Goal: Information Seeking & Learning: Find specific fact

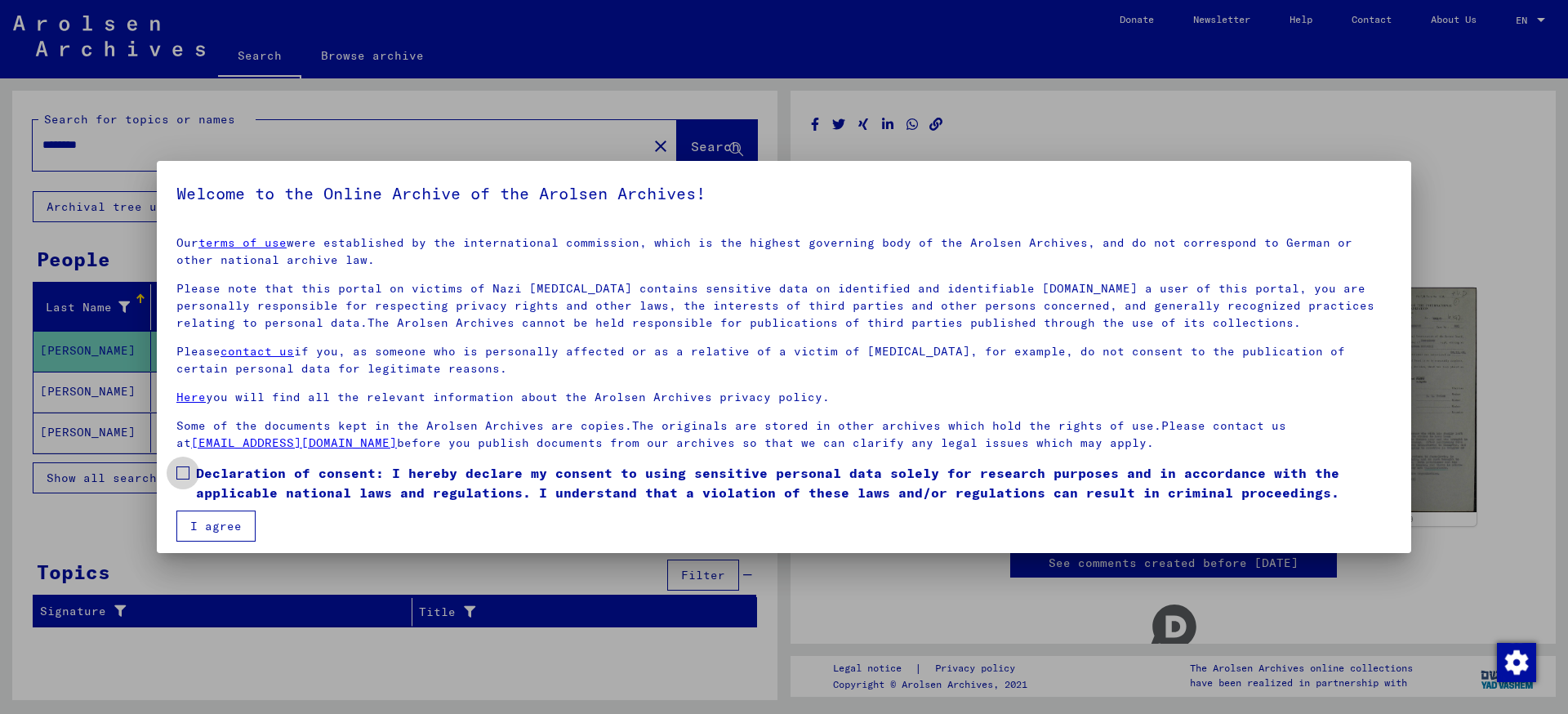
click at [190, 471] on label "Declaration of consent: I hereby declare my consent to using sensitive personal…" at bounding box center [784, 482] width 1215 height 39
click at [211, 529] on button "I agree" at bounding box center [216, 525] width 79 height 31
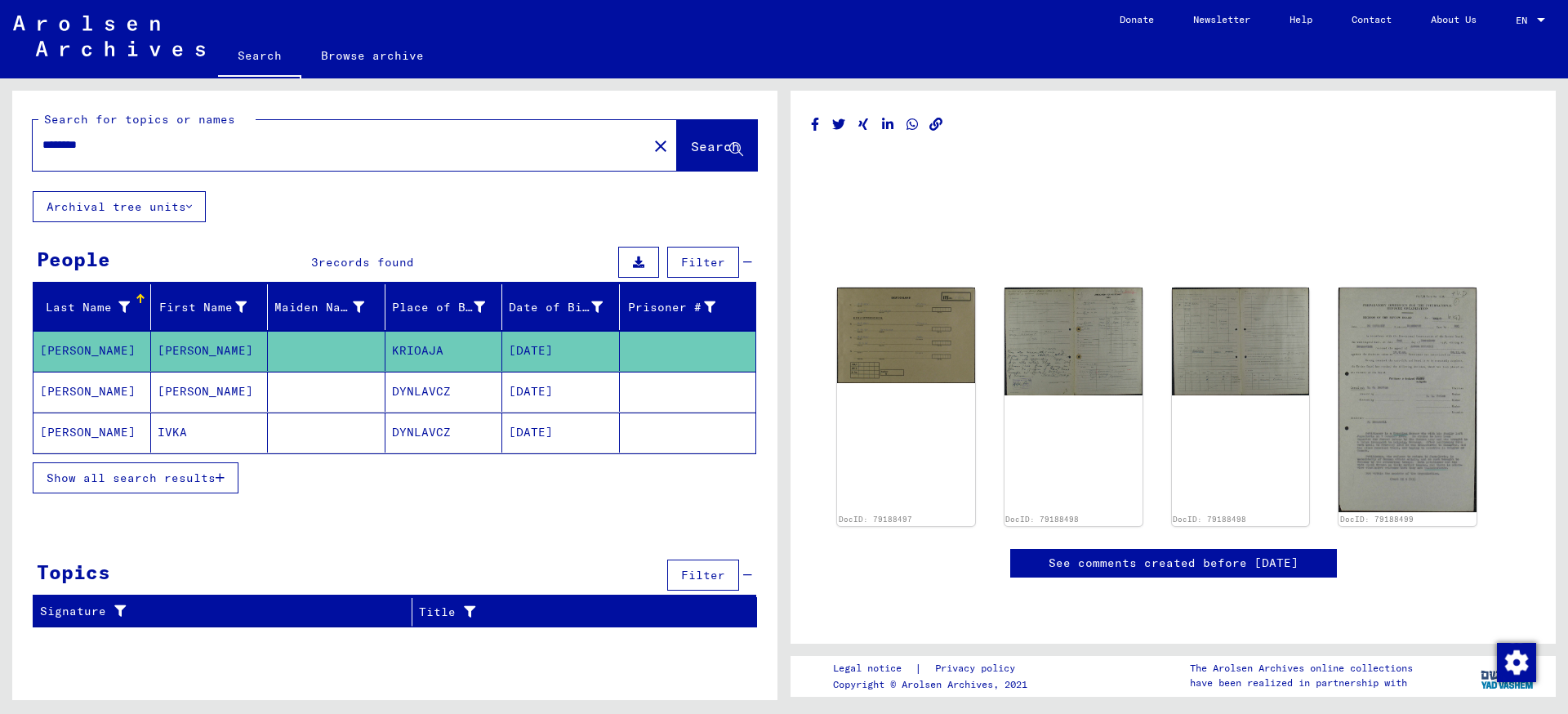
click at [423, 342] on mat-cell "KRIOAJA" at bounding box center [445, 351] width 118 height 40
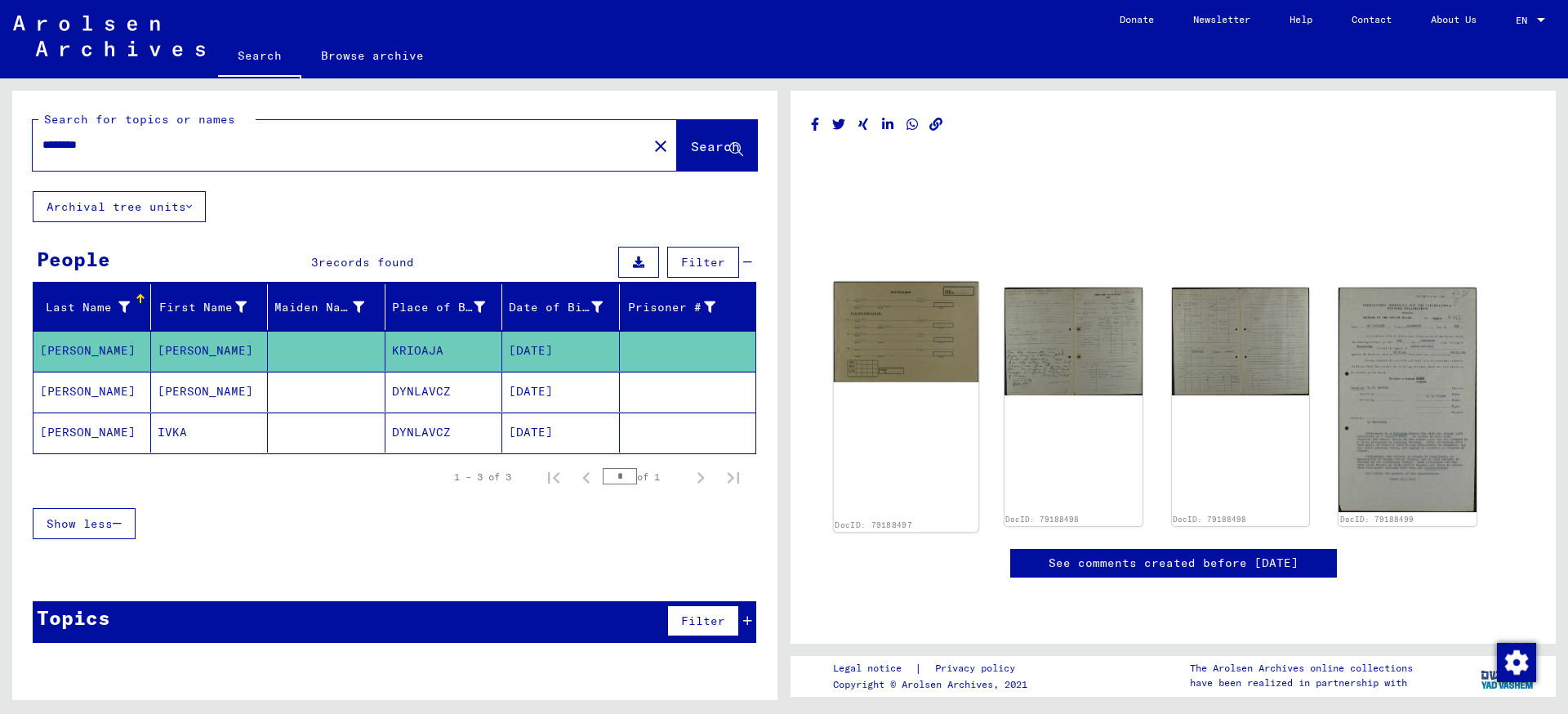
click at [885, 346] on img at bounding box center [906, 332] width 145 height 101
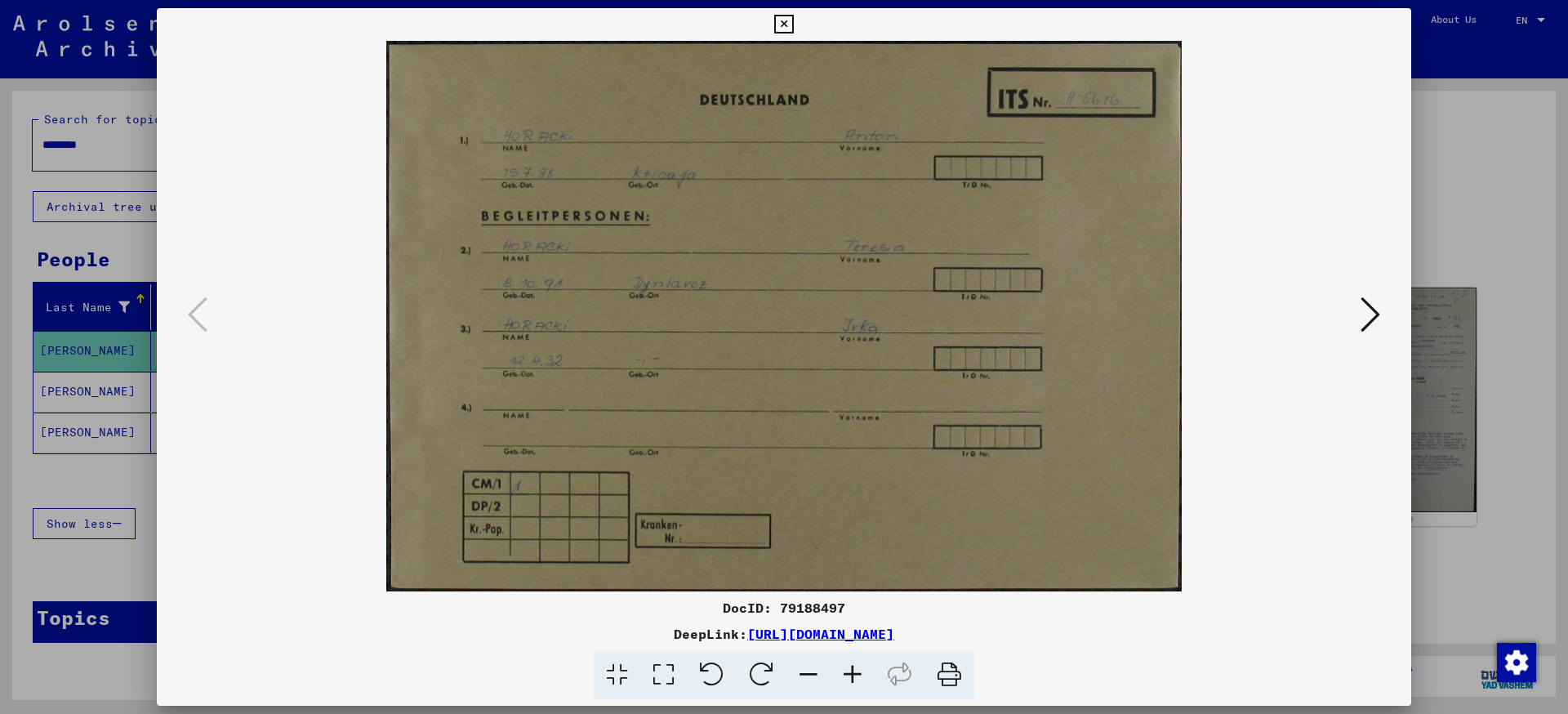
click at [1379, 319] on icon at bounding box center [1371, 314] width 19 height 39
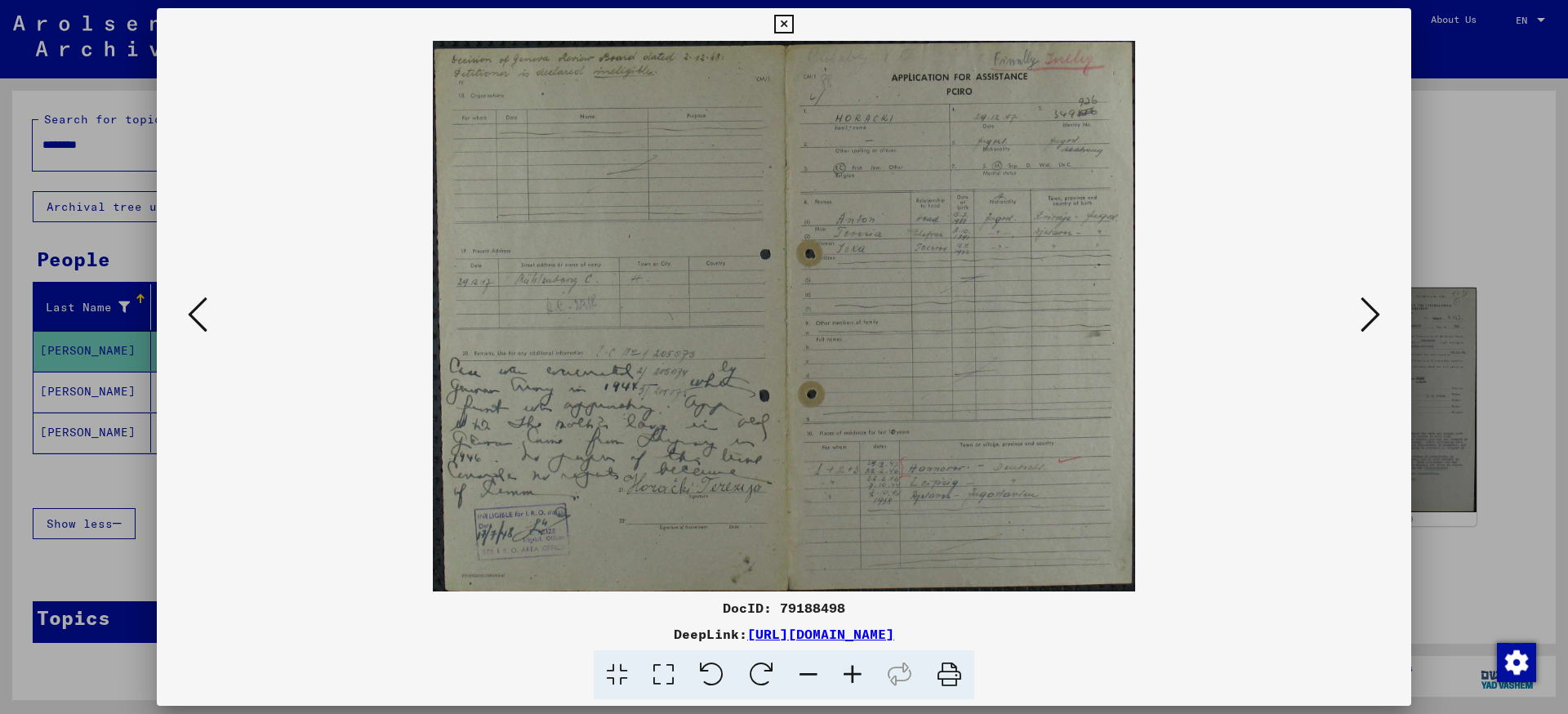
click at [1379, 319] on icon at bounding box center [1371, 314] width 19 height 39
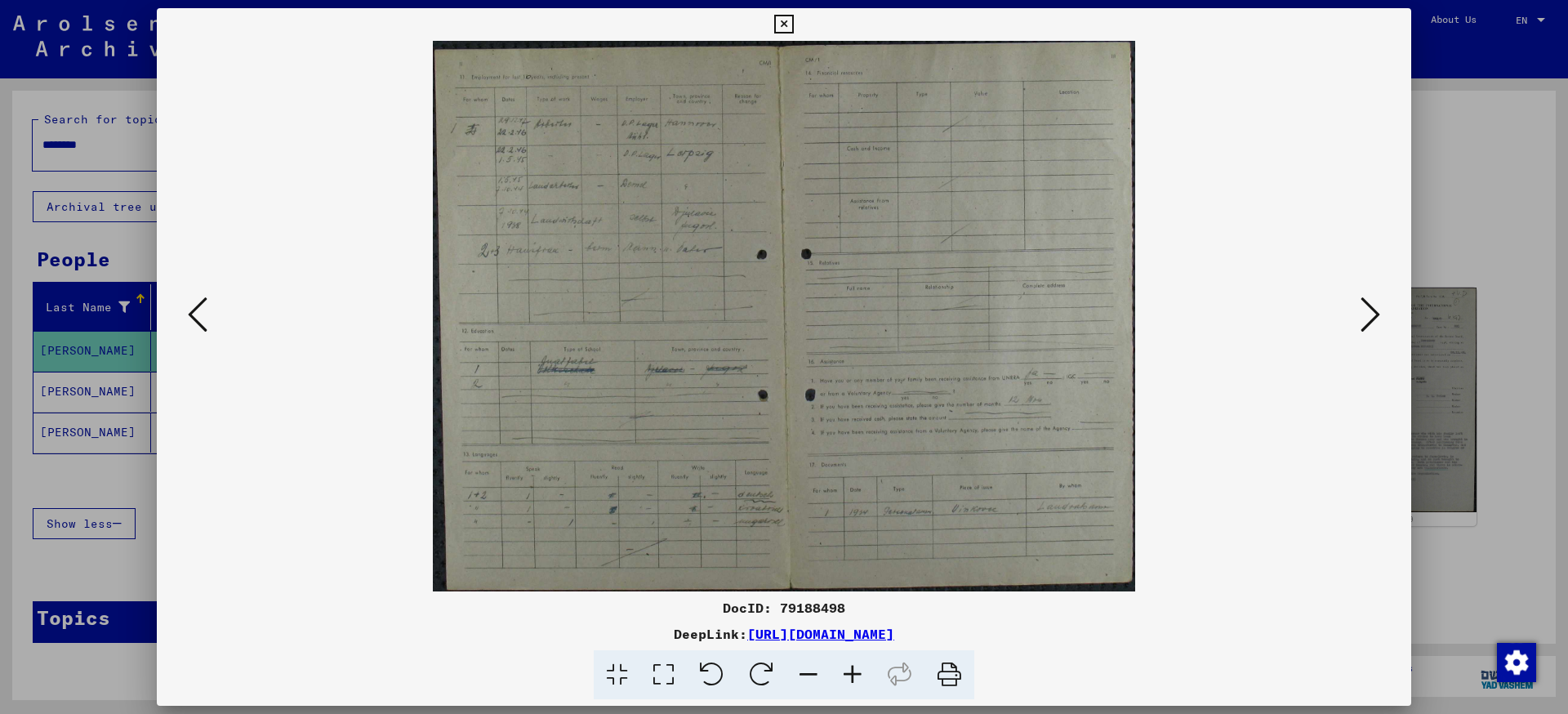
click at [1379, 319] on icon at bounding box center [1371, 314] width 19 height 39
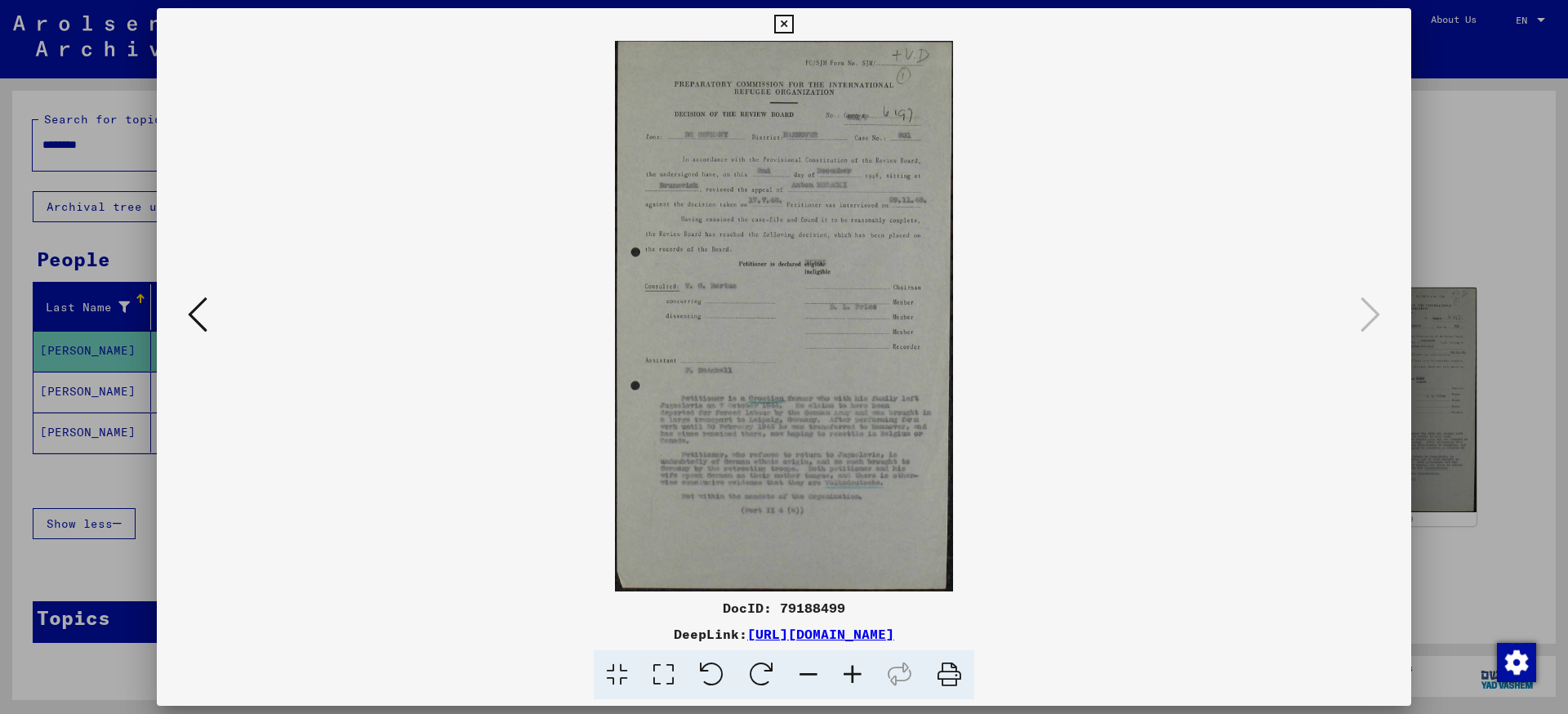
click at [859, 679] on icon at bounding box center [852, 675] width 44 height 50
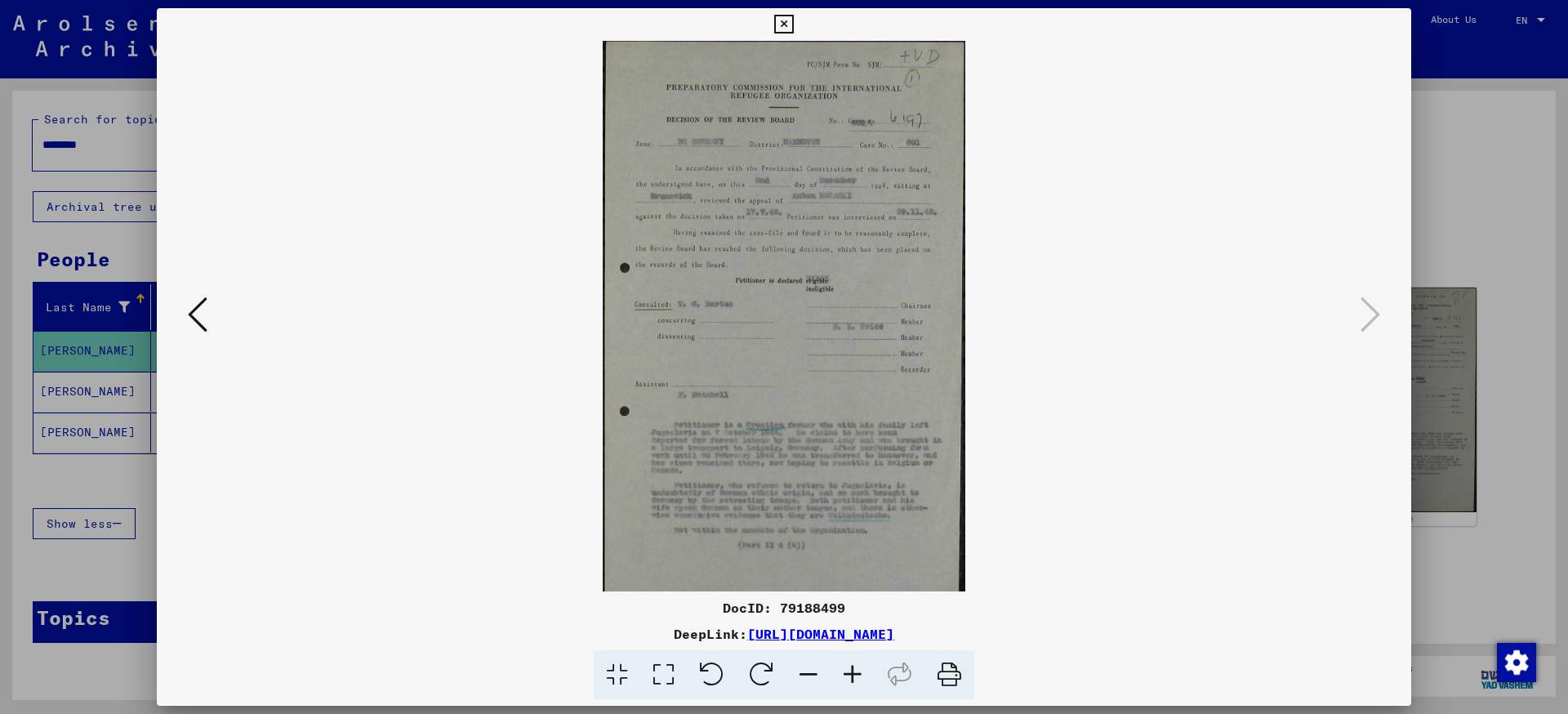
click at [859, 679] on icon at bounding box center [852, 675] width 44 height 50
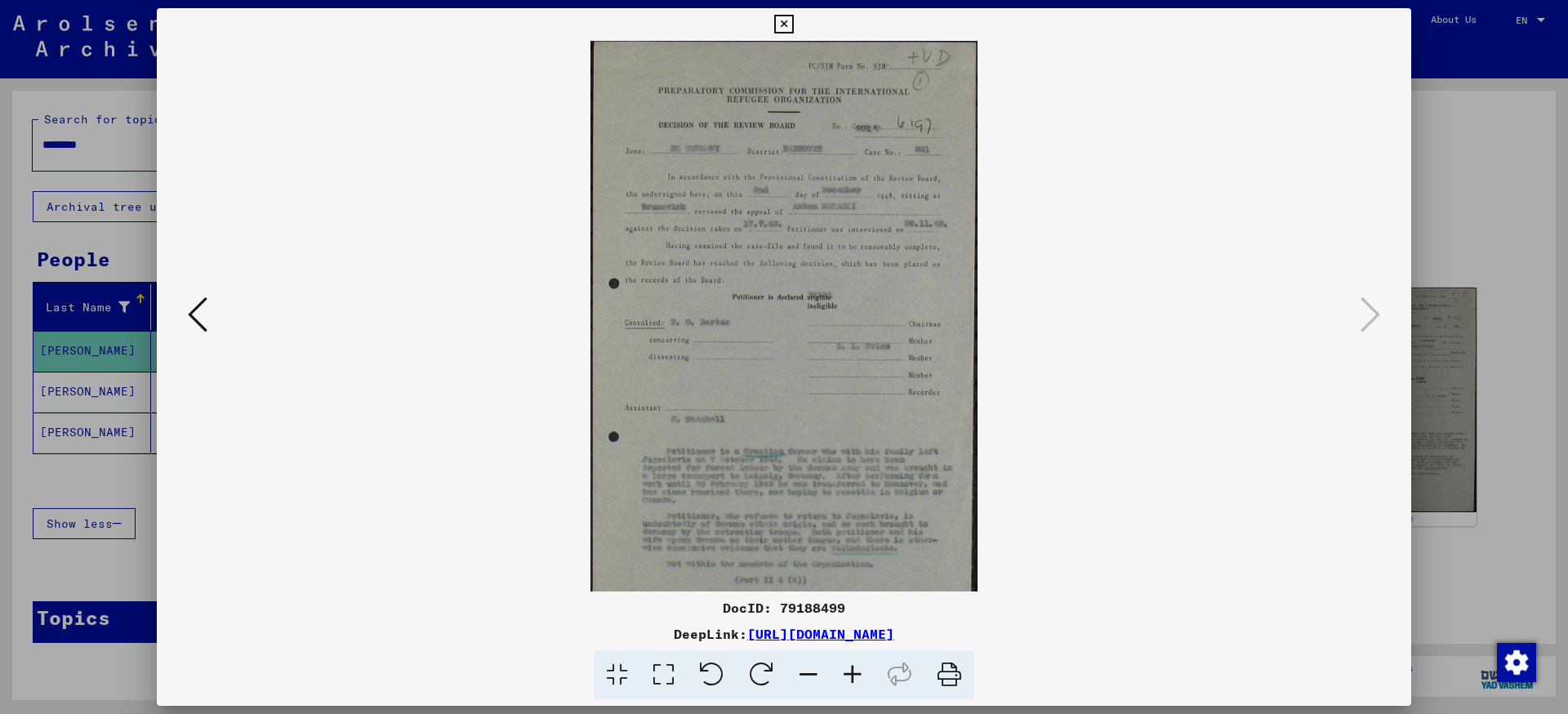
click at [859, 679] on icon at bounding box center [852, 675] width 44 height 50
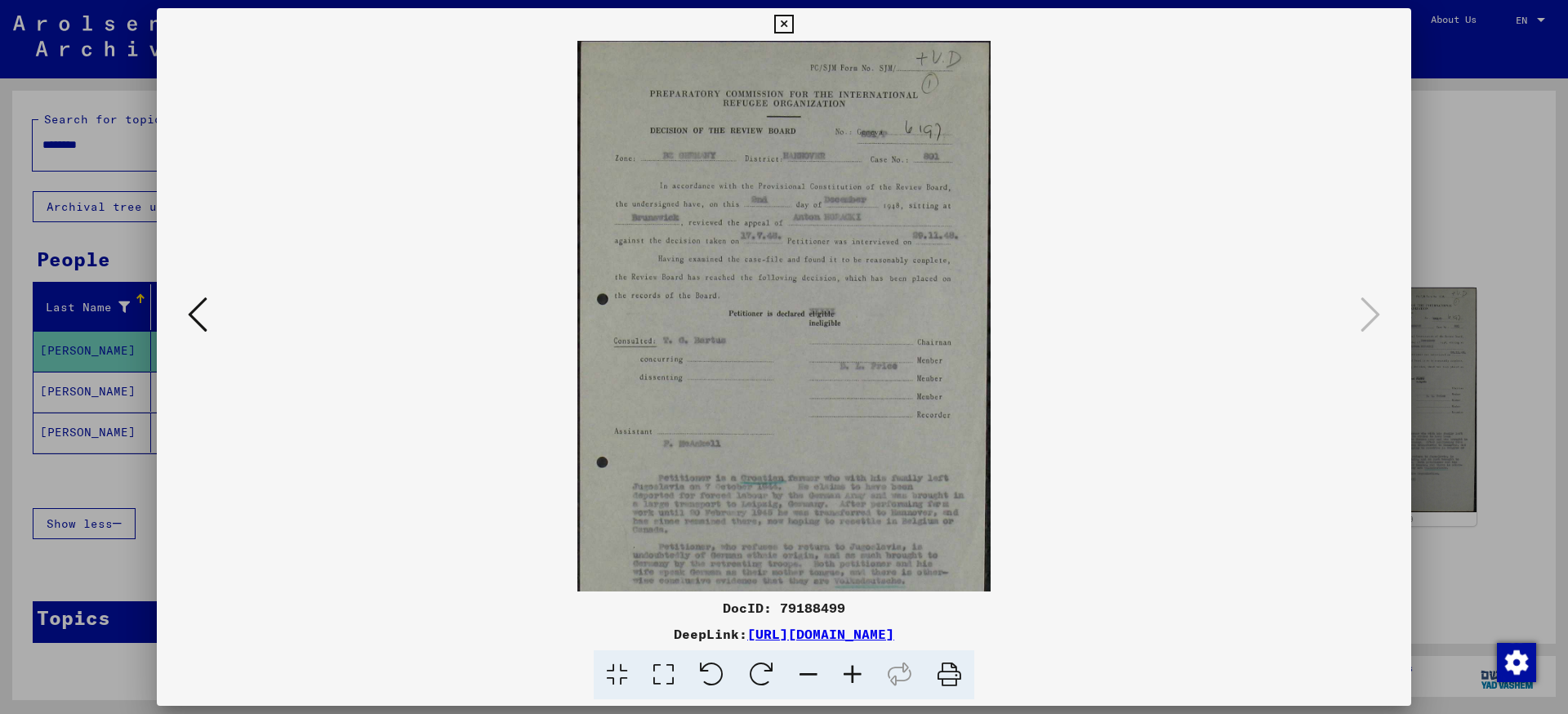
click at [859, 679] on icon at bounding box center [852, 675] width 44 height 50
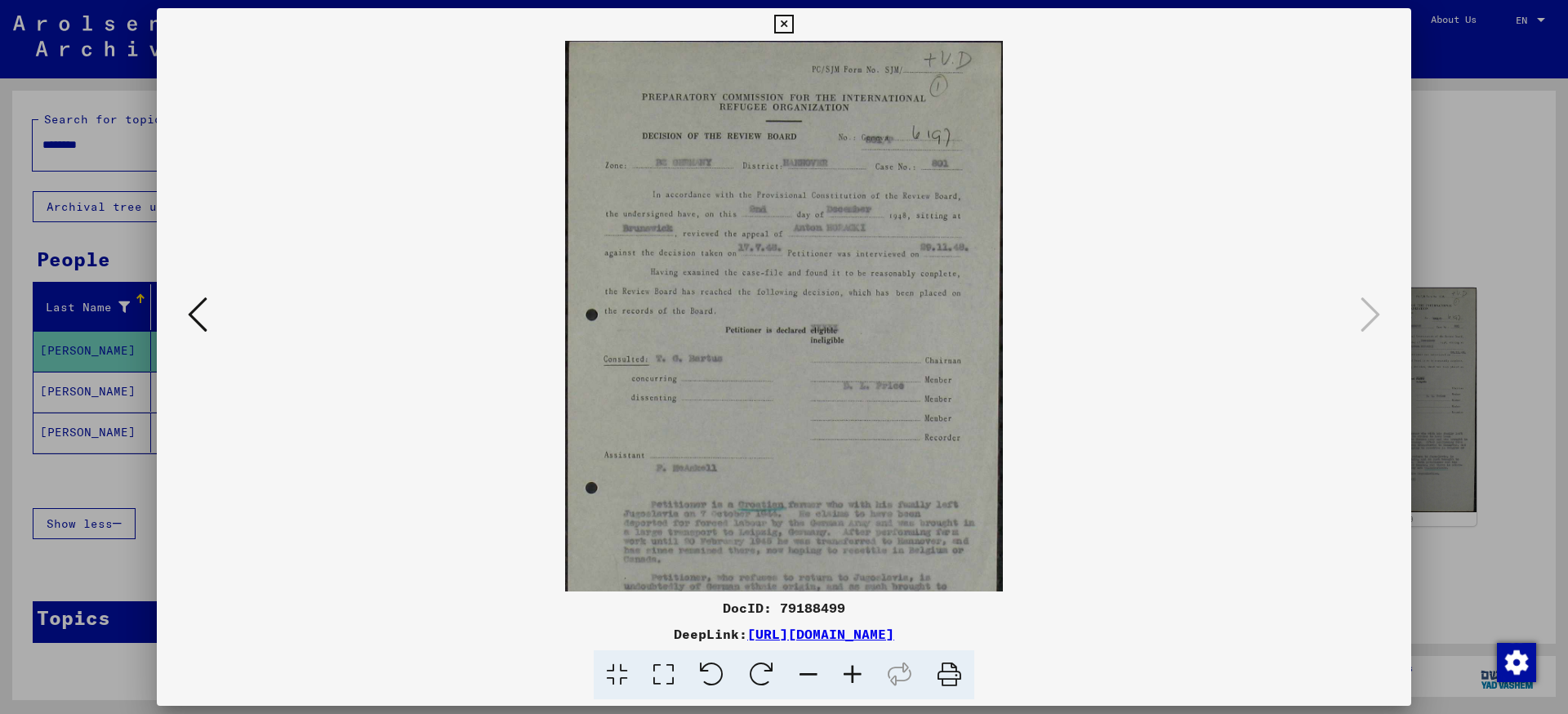
click at [859, 679] on icon at bounding box center [852, 675] width 44 height 50
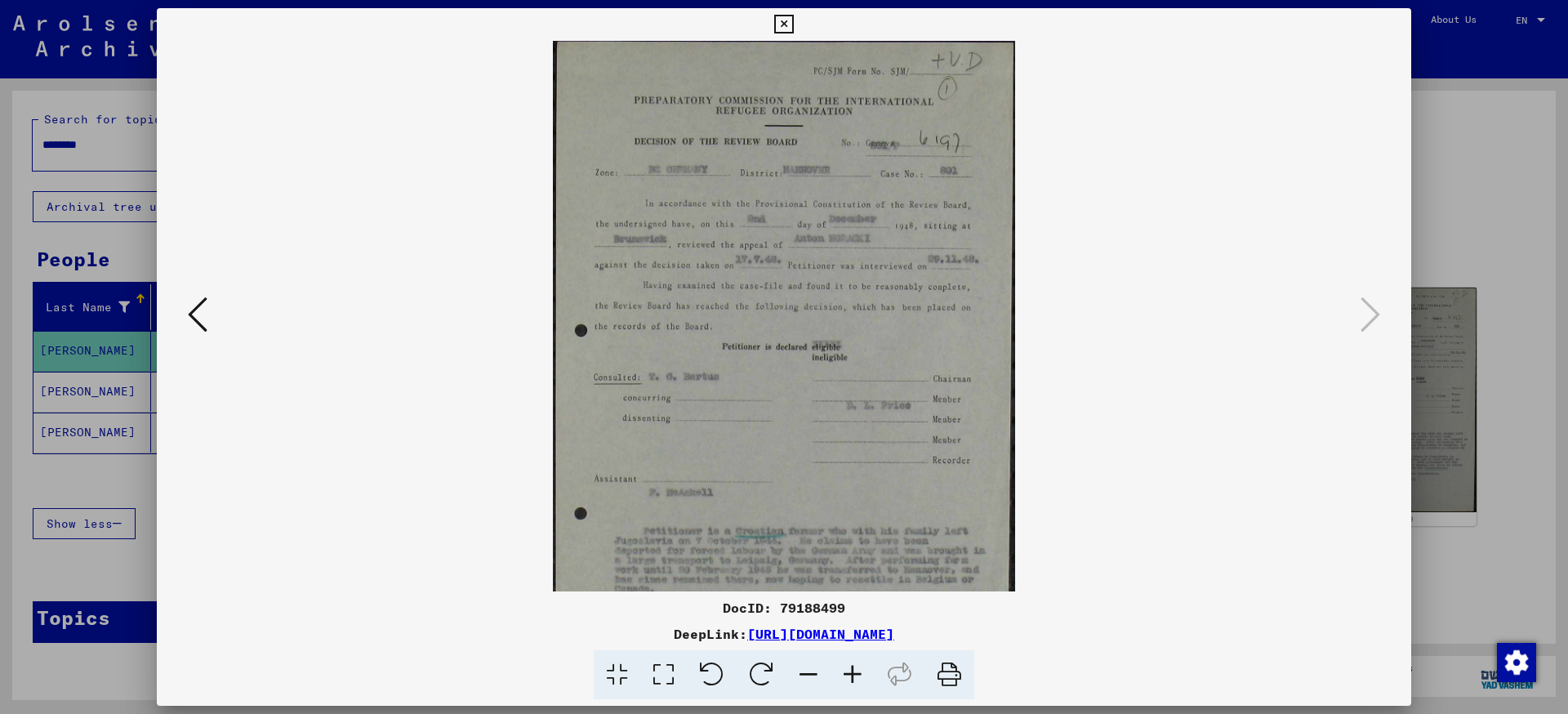
click at [859, 679] on icon at bounding box center [852, 675] width 44 height 50
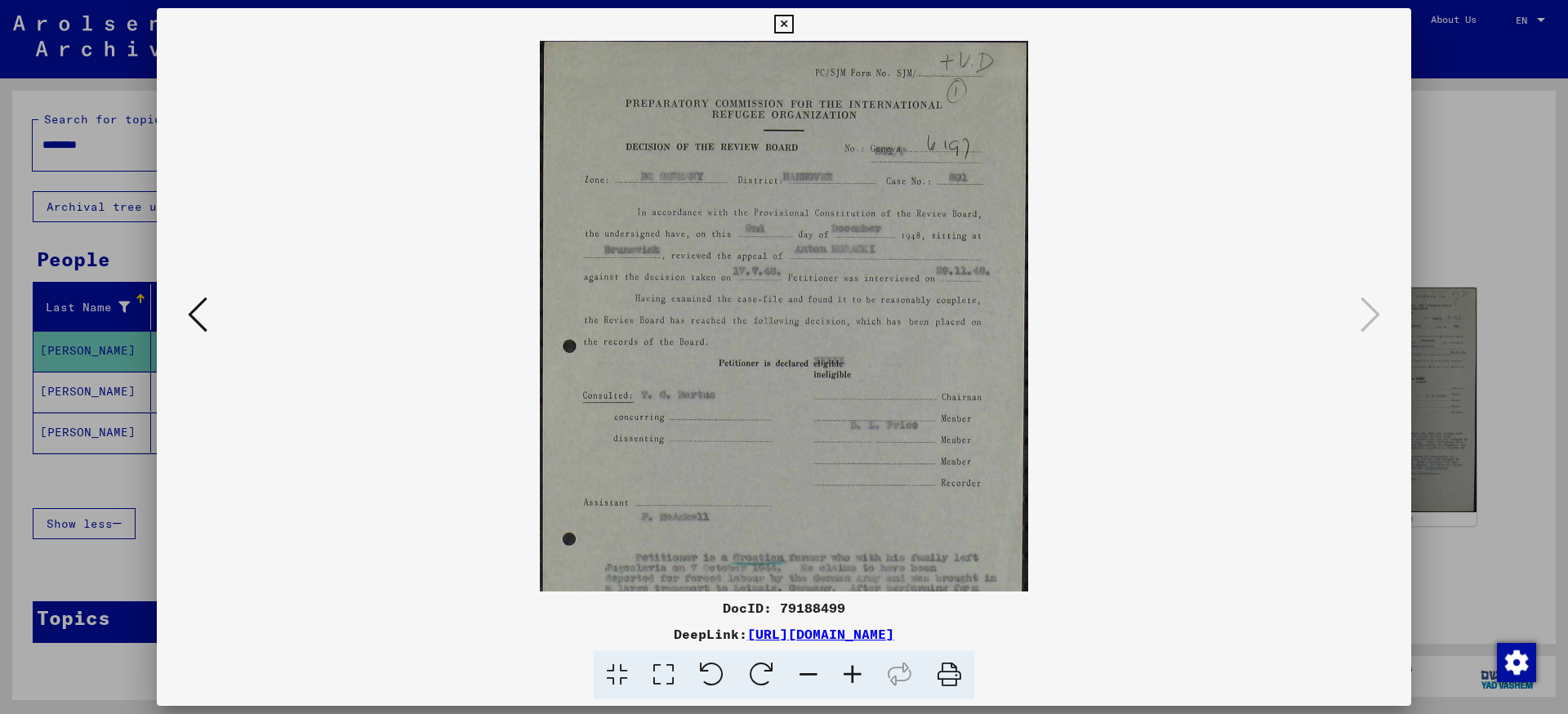
click at [859, 679] on icon at bounding box center [852, 675] width 44 height 50
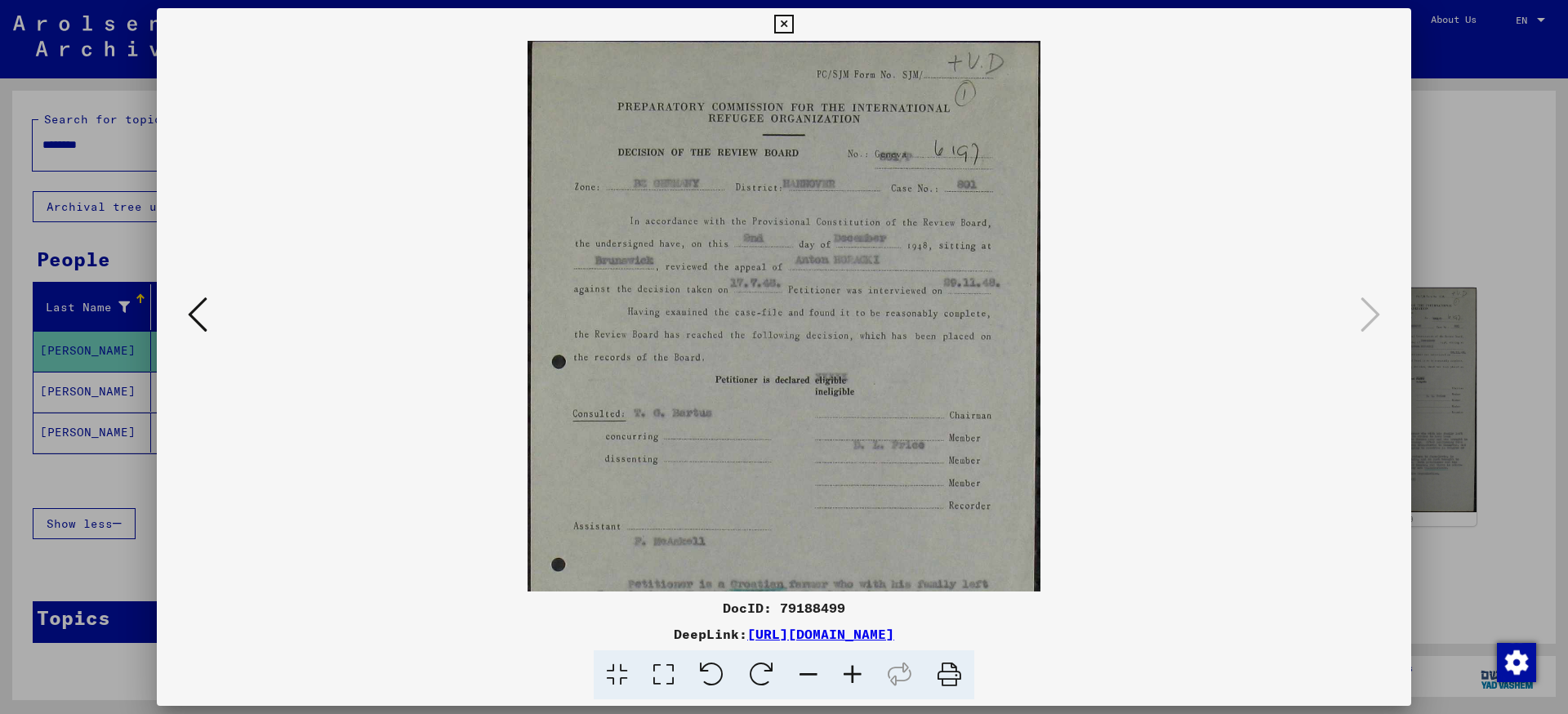
click at [859, 679] on icon at bounding box center [852, 675] width 44 height 50
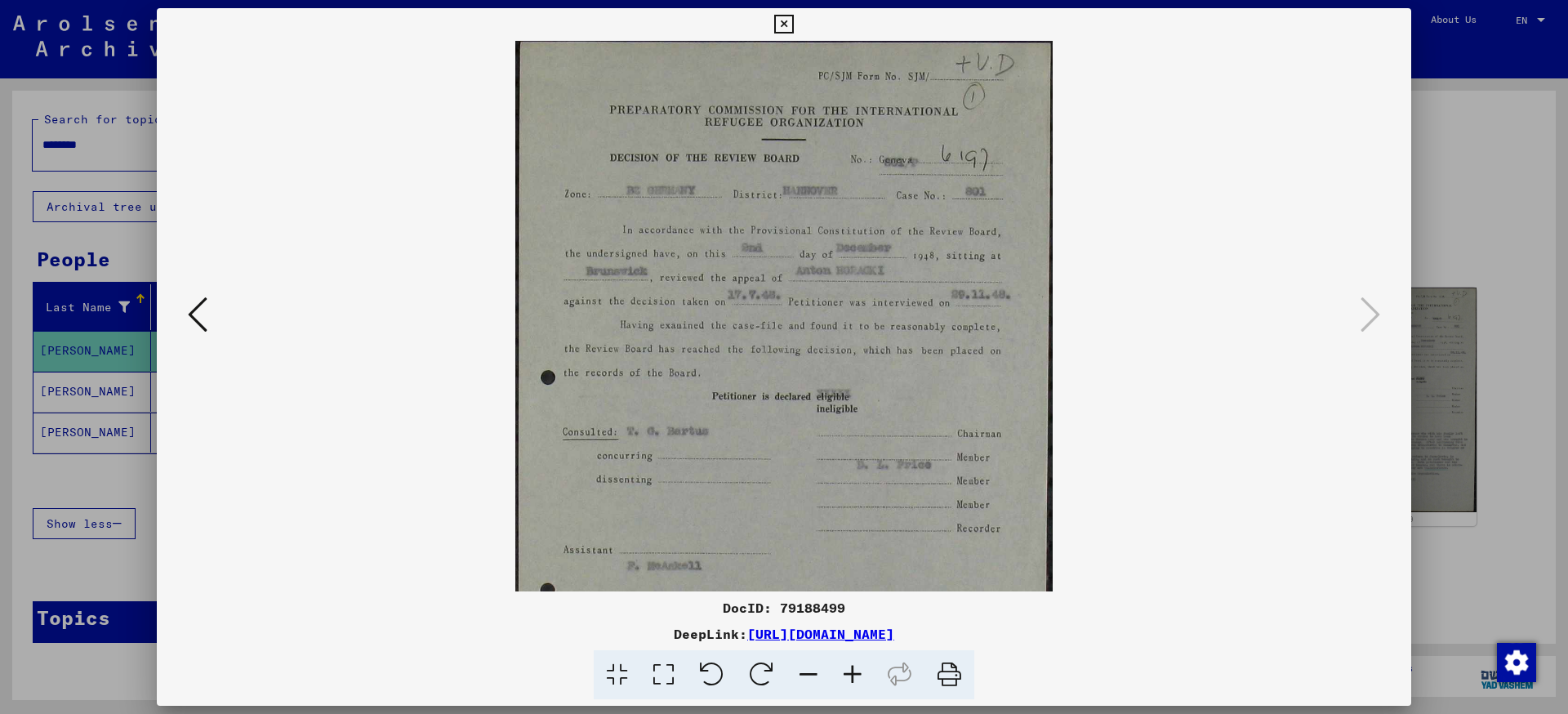
click at [859, 679] on icon at bounding box center [852, 675] width 44 height 50
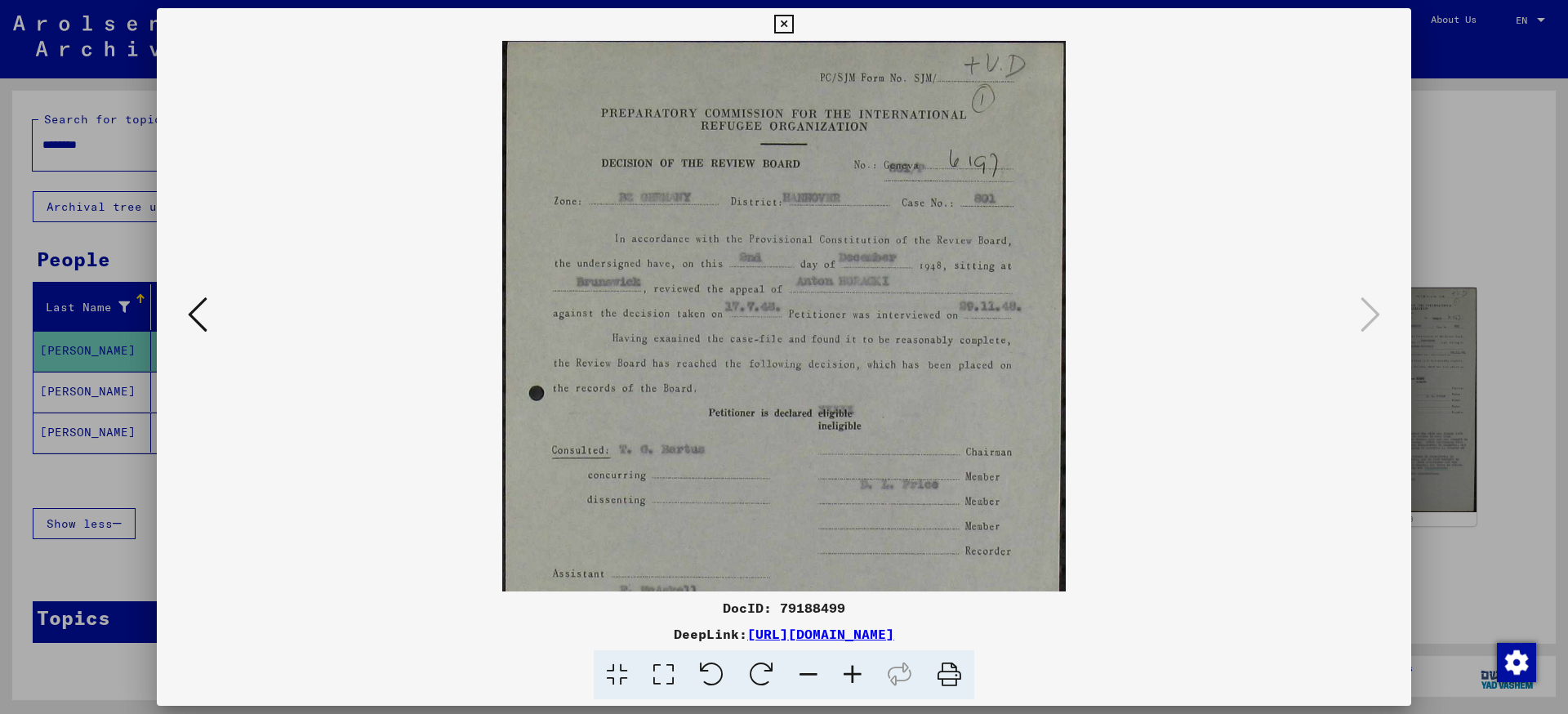
click at [859, 679] on icon at bounding box center [852, 675] width 44 height 50
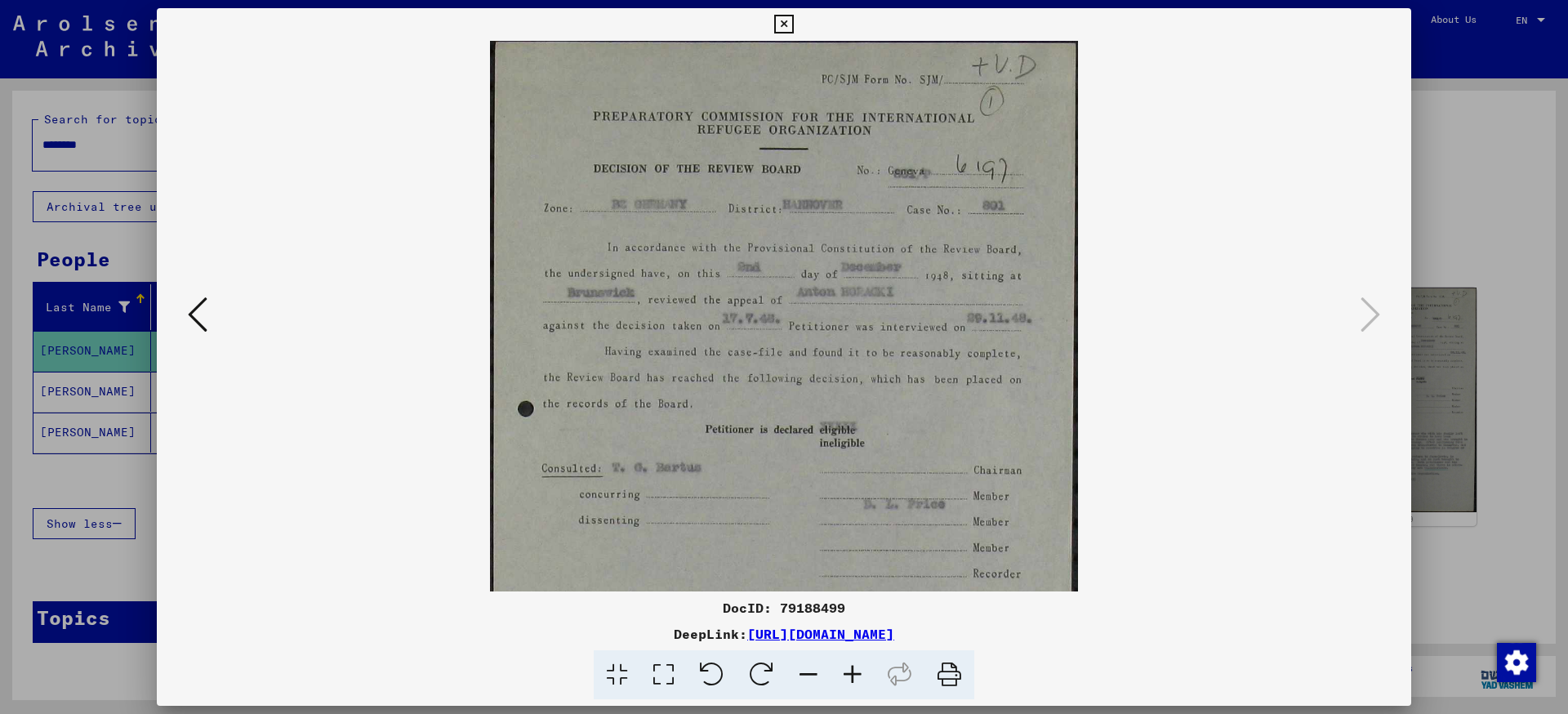
click at [859, 679] on icon at bounding box center [852, 675] width 44 height 50
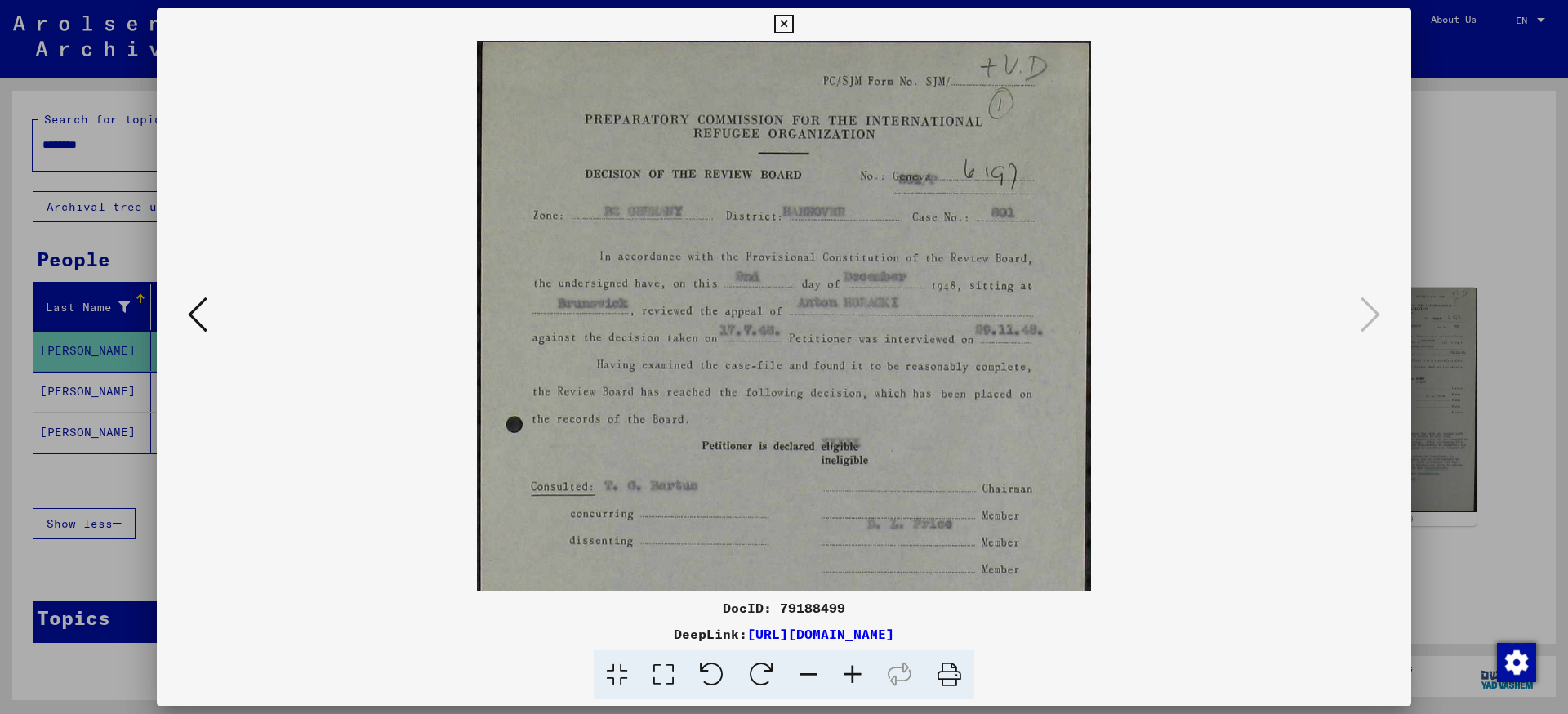
click at [859, 679] on icon at bounding box center [852, 675] width 44 height 50
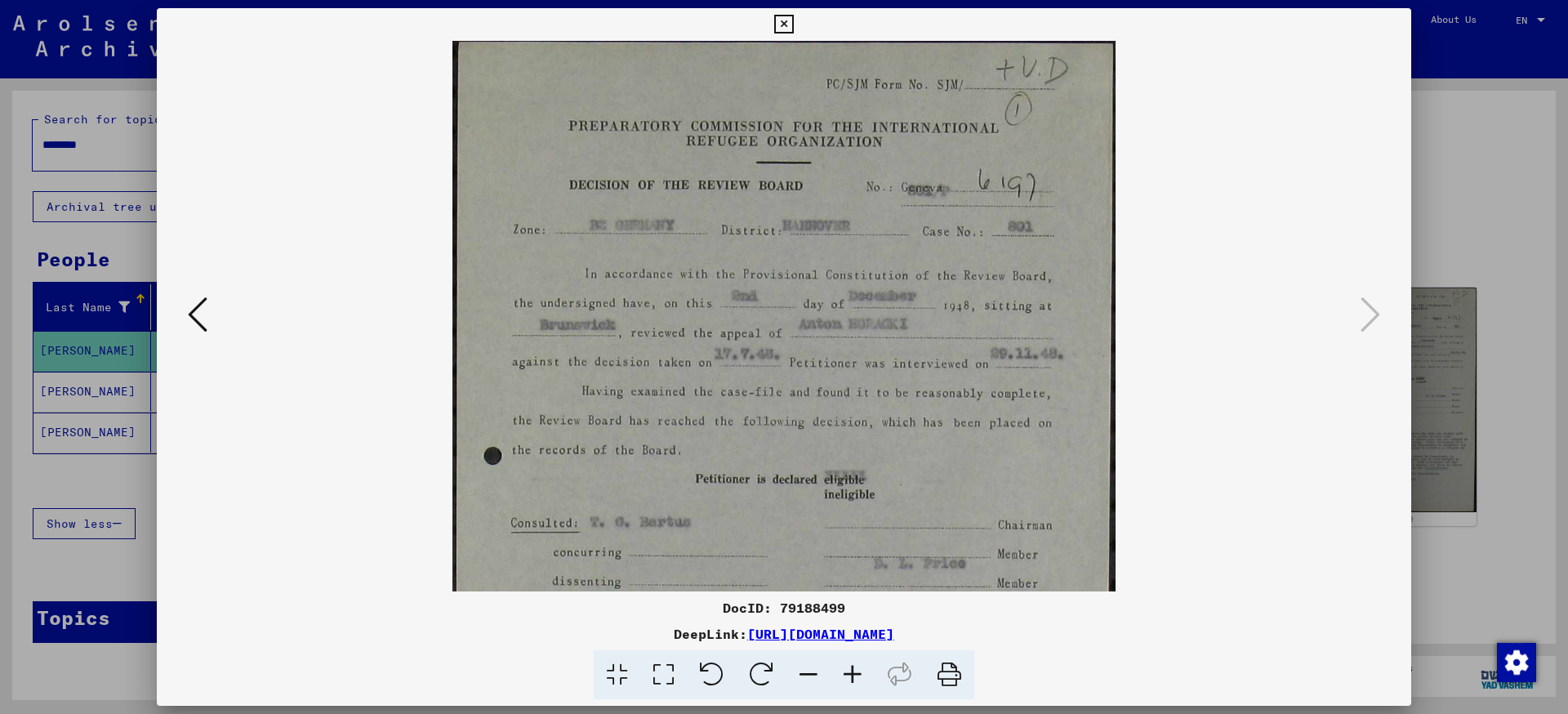
click at [859, 679] on icon at bounding box center [852, 675] width 44 height 50
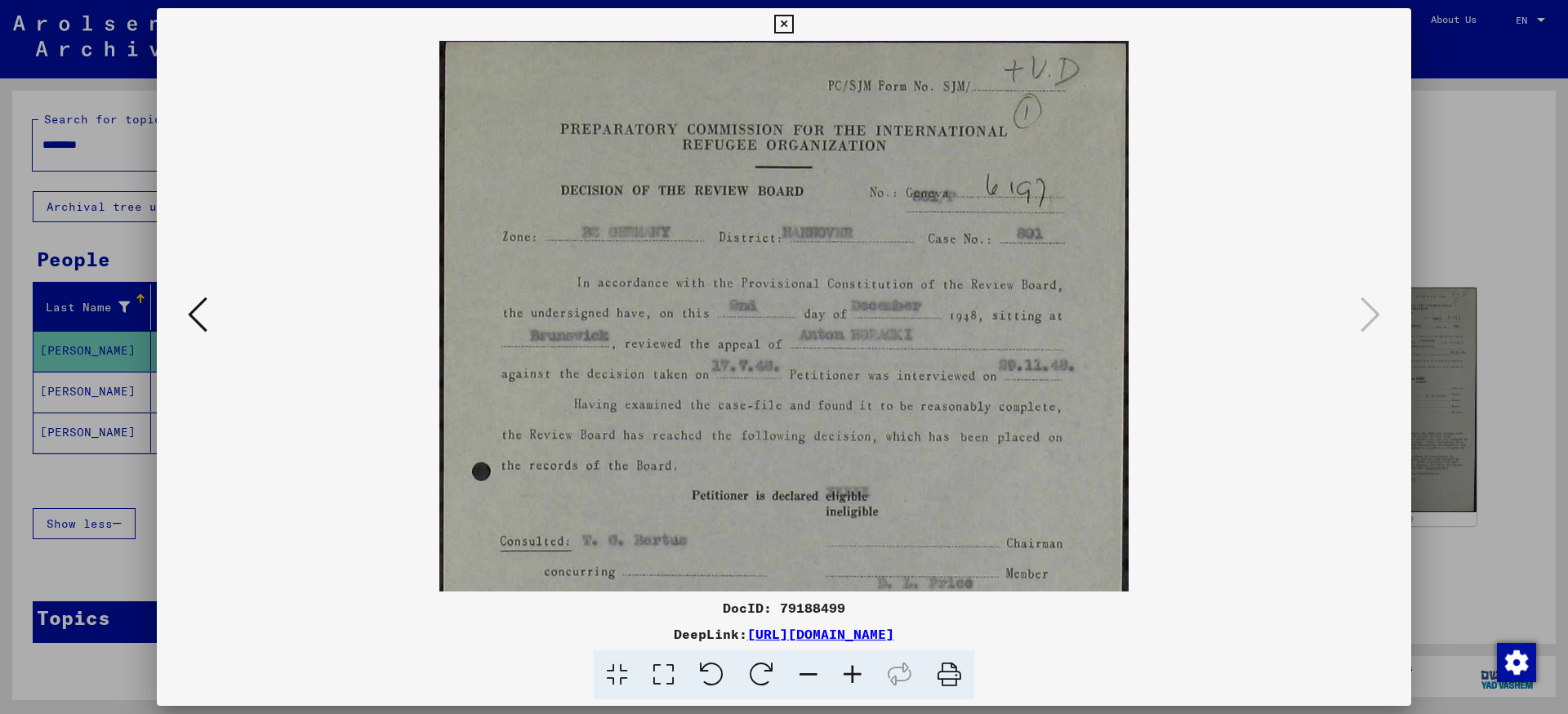
click at [859, 679] on icon at bounding box center [852, 675] width 44 height 50
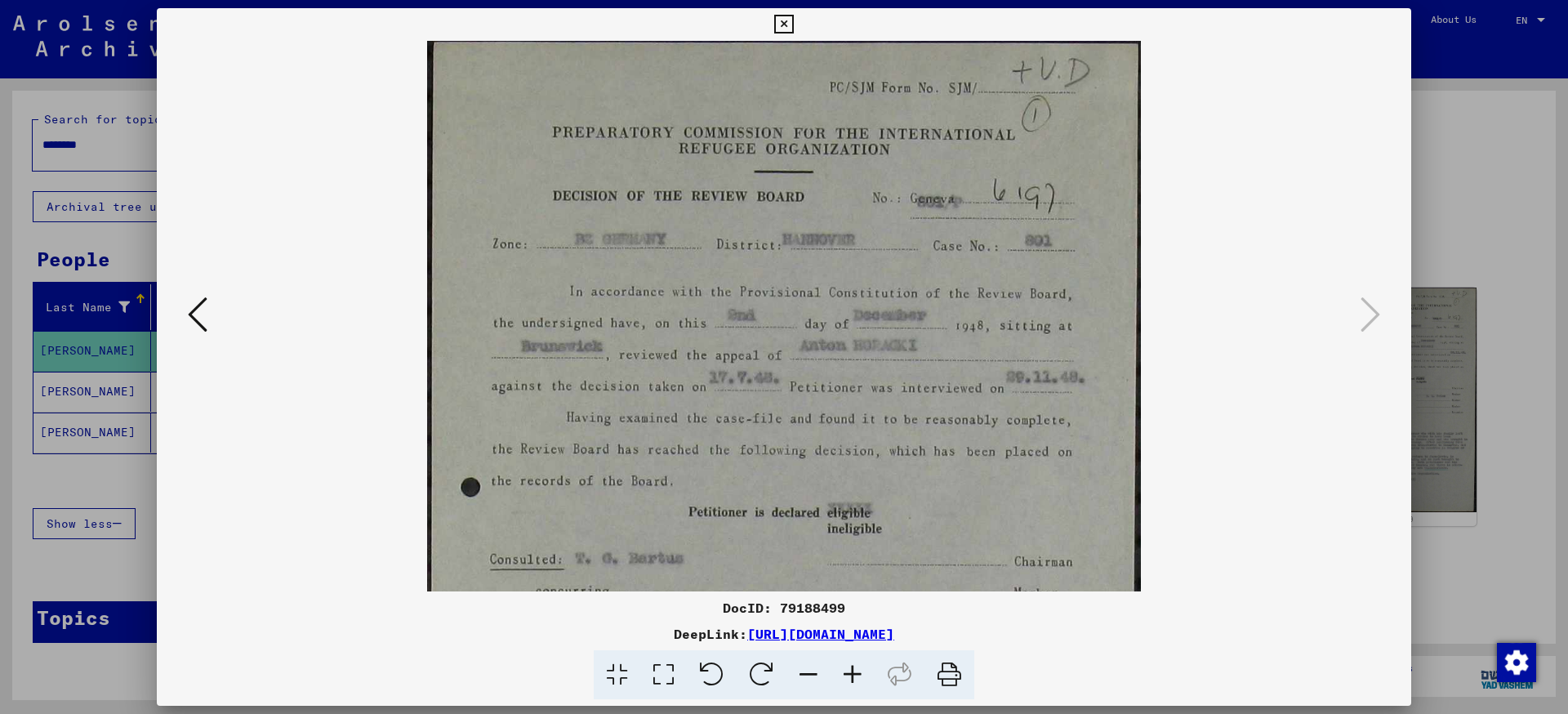
click at [859, 679] on icon at bounding box center [852, 675] width 44 height 50
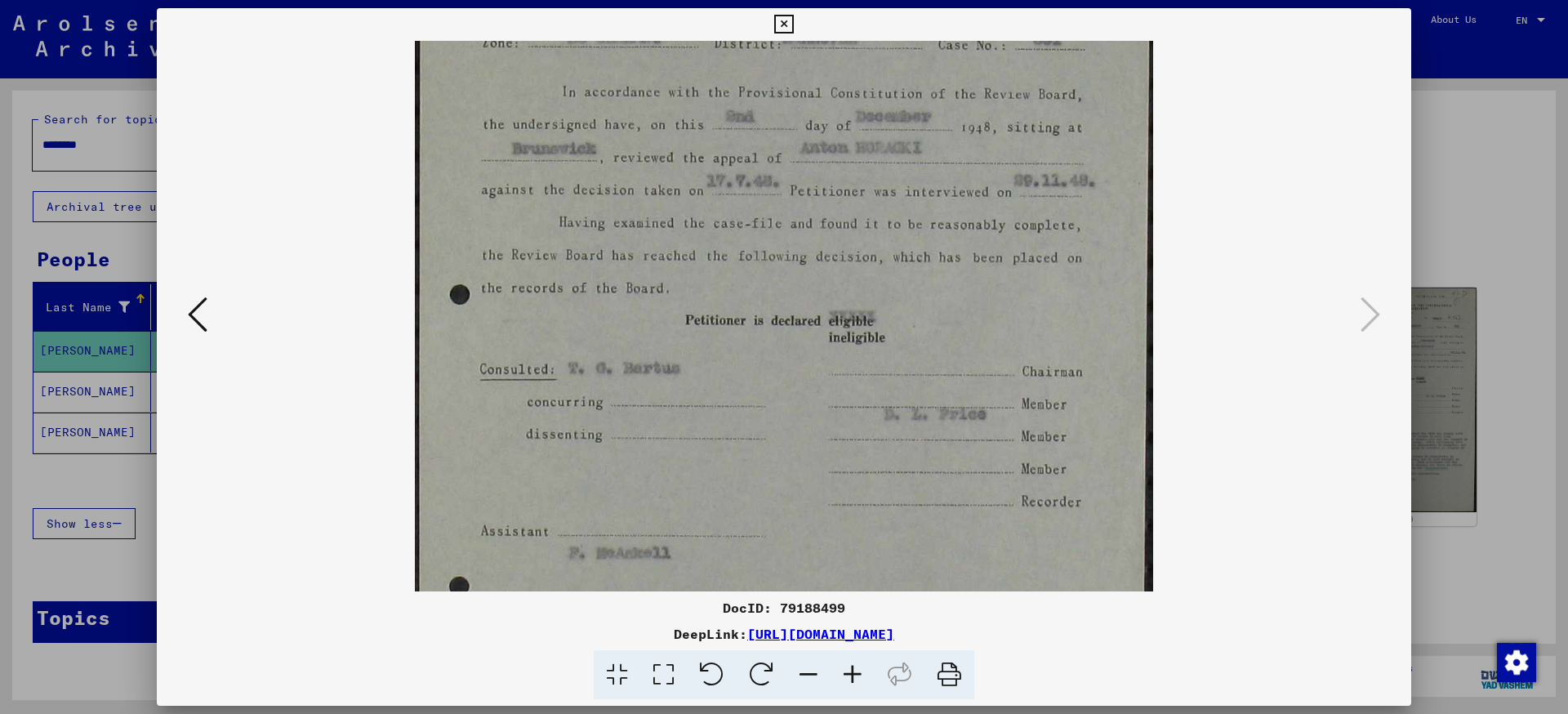
scroll to position [211, 0]
drag, startPoint x: 887, startPoint y: 498, endPoint x: 871, endPoint y: 288, distance: 210.6
click at [871, 288] on img at bounding box center [784, 432] width 738 height 1204
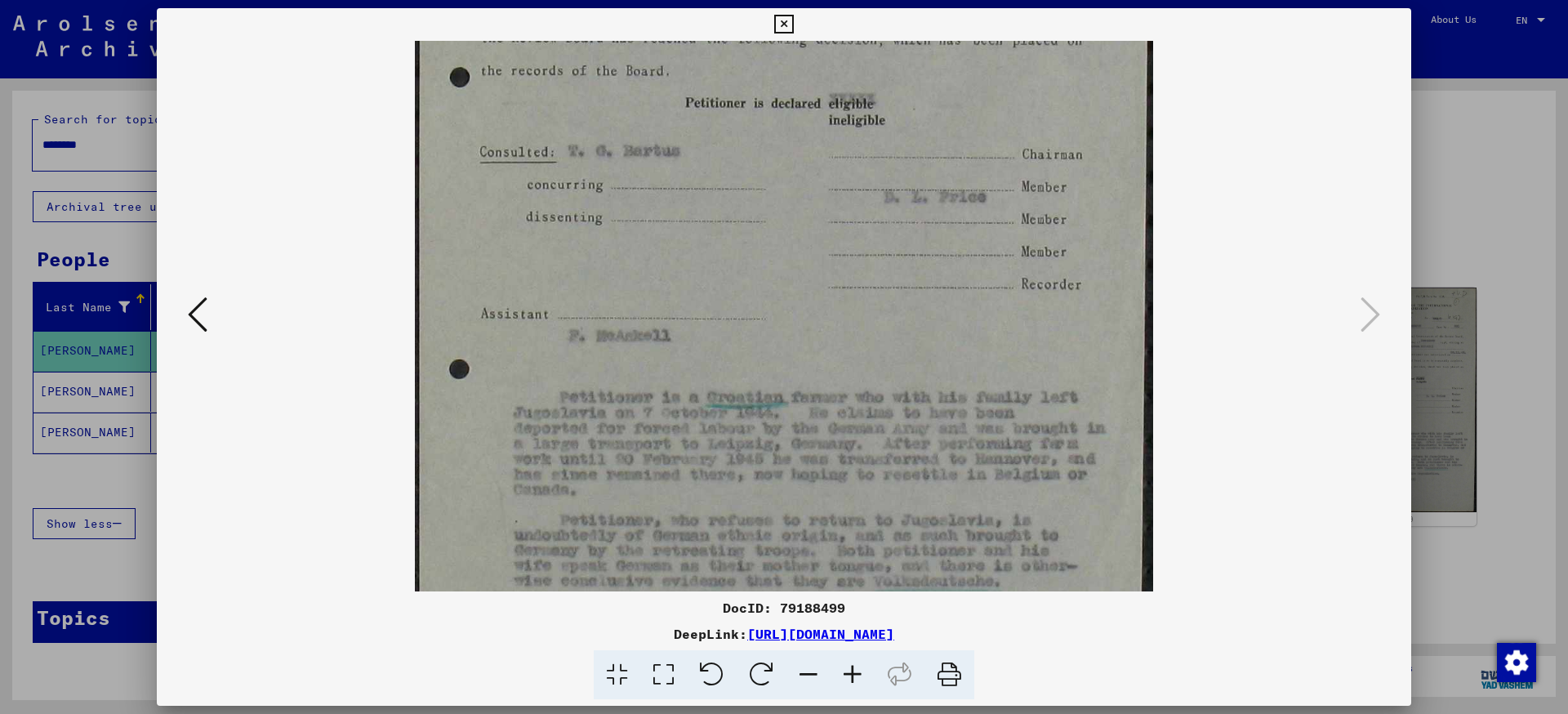
scroll to position [429, 0]
drag, startPoint x: 866, startPoint y: 449, endPoint x: 829, endPoint y: 232, distance: 220.1
click at [829, 232] on img at bounding box center [784, 214] width 738 height 1204
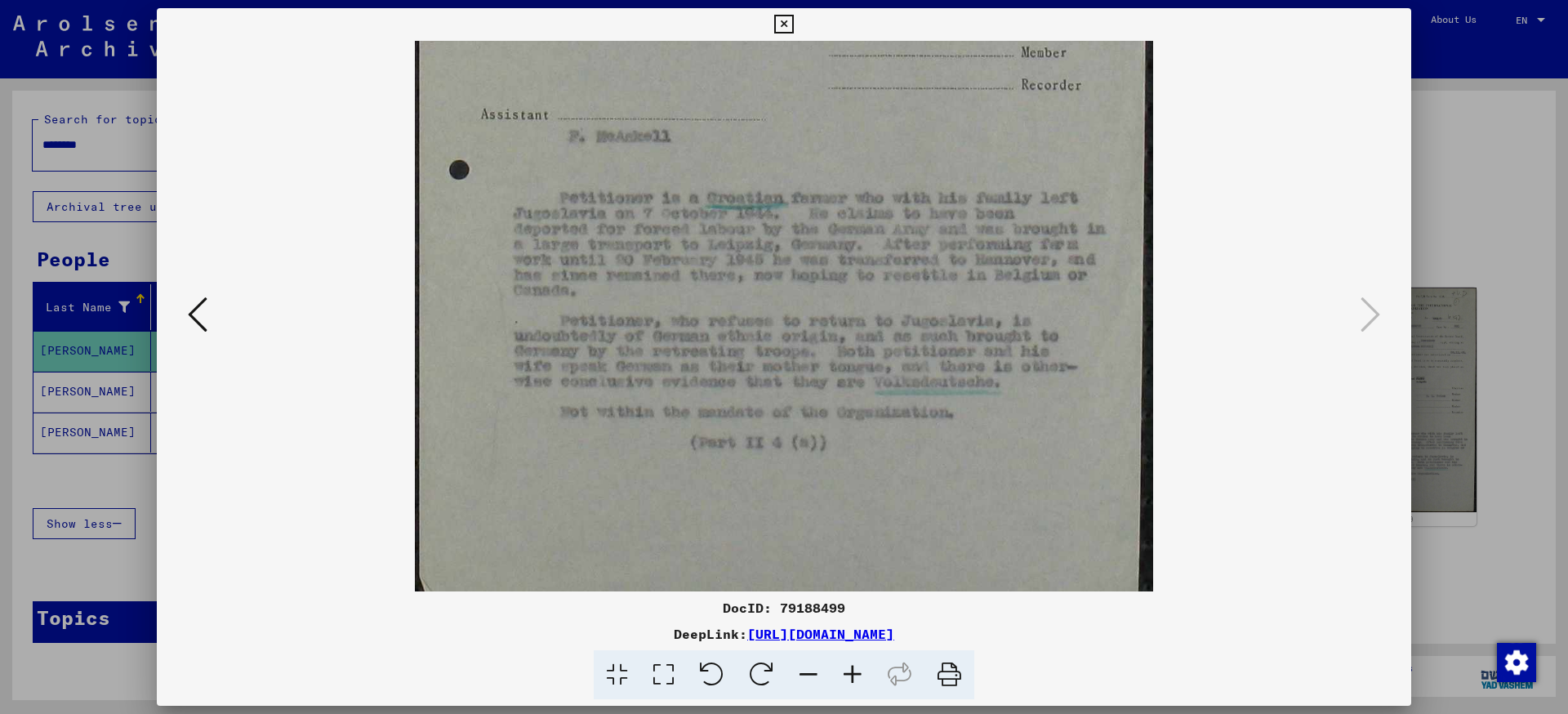
scroll to position [653, 0]
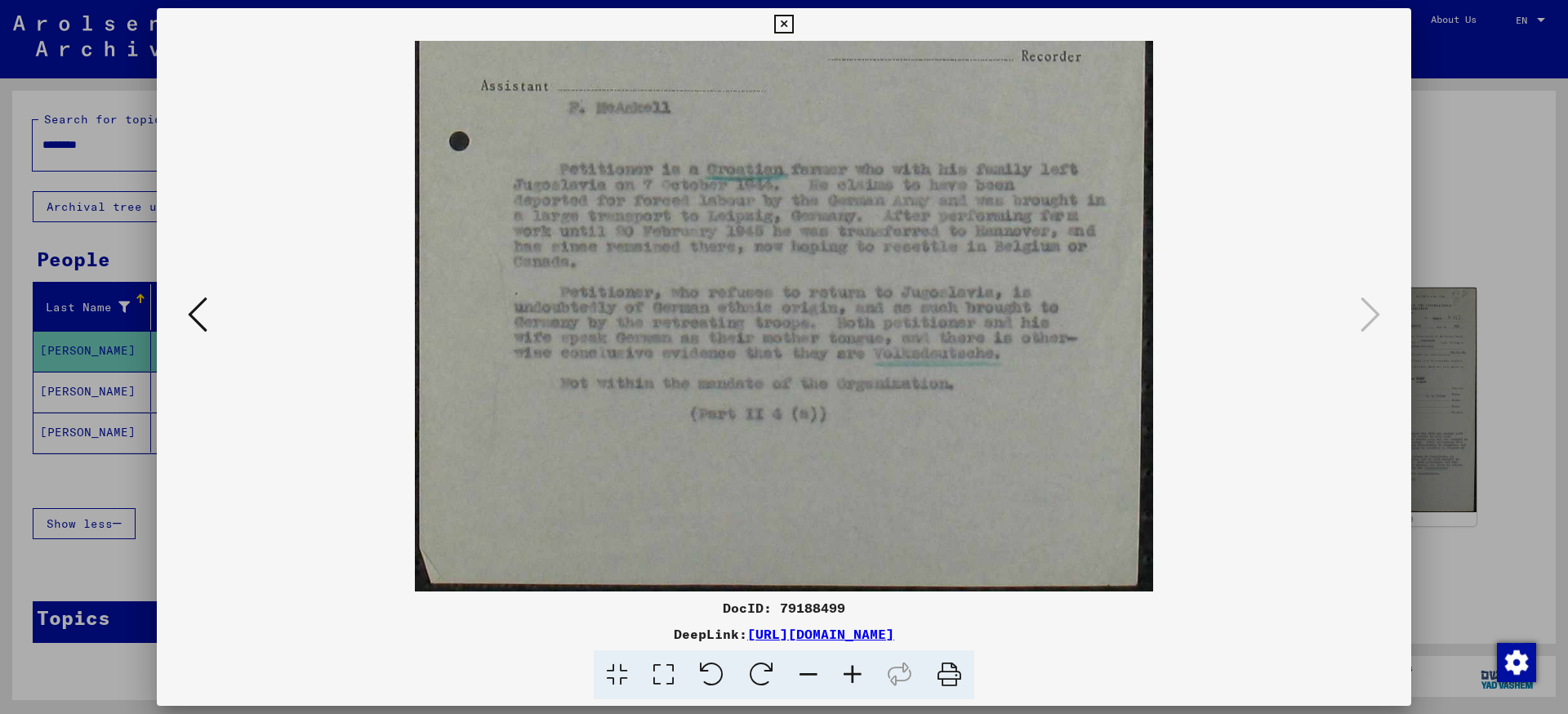
drag, startPoint x: 850, startPoint y: 455, endPoint x: 812, endPoint y: 227, distance: 231.1
click at [793, 18] on icon at bounding box center [783, 25] width 18 height 19
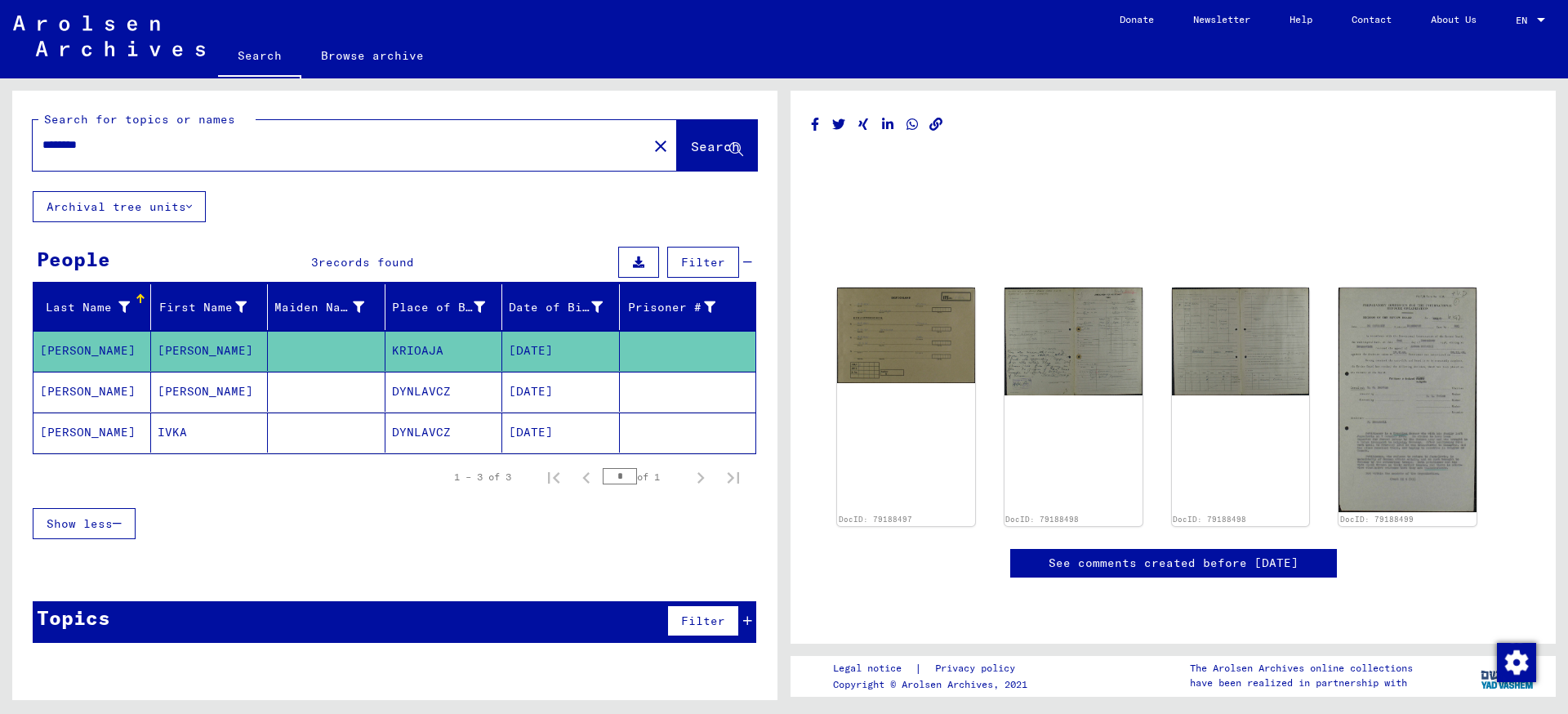
click at [289, 495] on div "1 – 3 of 3 * of 1" at bounding box center [394, 477] width 723 height 46
drag, startPoint x: 143, startPoint y: 146, endPoint x: 0, endPoint y: 125, distance: 144.5
click at [42, 137] on input "********" at bounding box center [339, 146] width 595 height 18
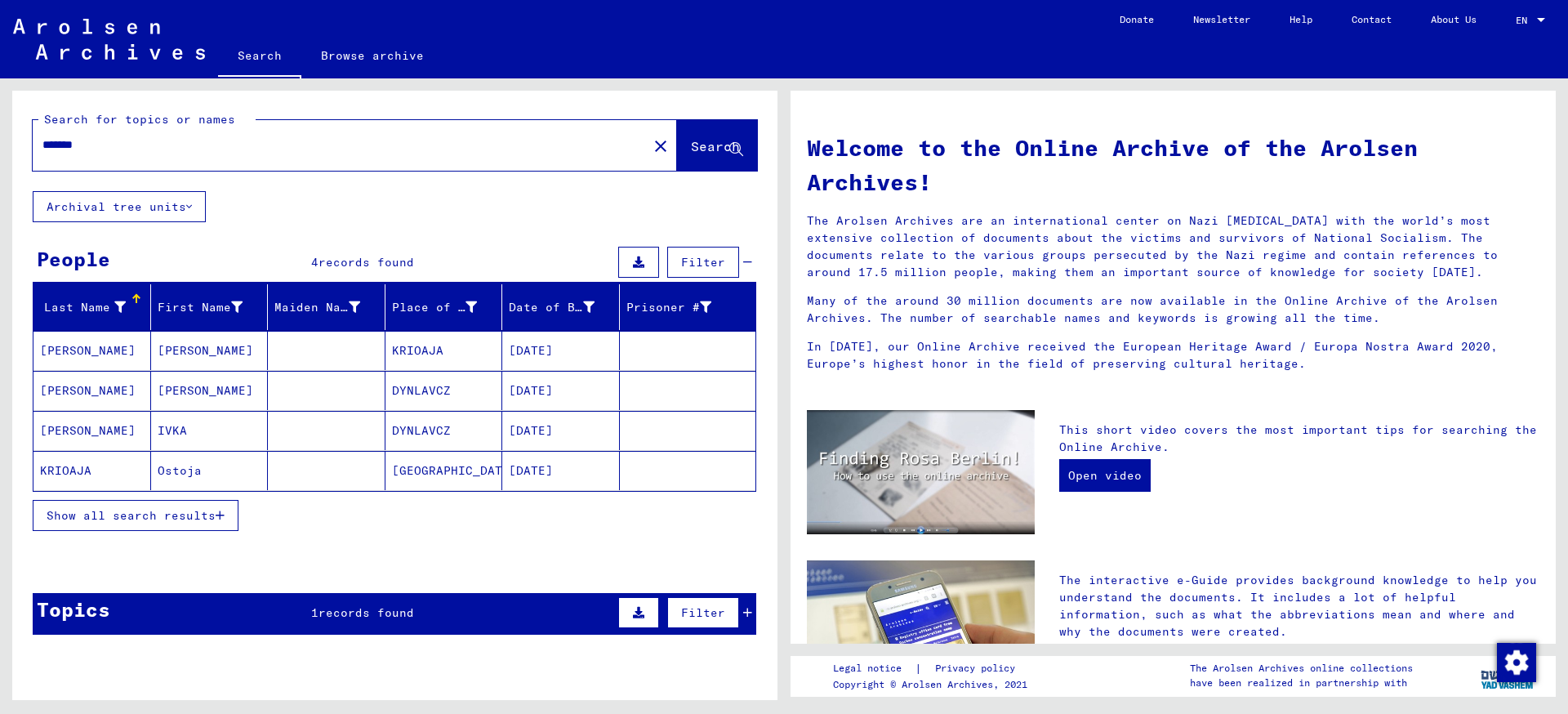
drag, startPoint x: 125, startPoint y: 149, endPoint x: 0, endPoint y: 192, distance: 132.2
click at [42, 154] on input "*******" at bounding box center [335, 146] width 586 height 18
type input "********"
